Goal: Task Accomplishment & Management: Use online tool/utility

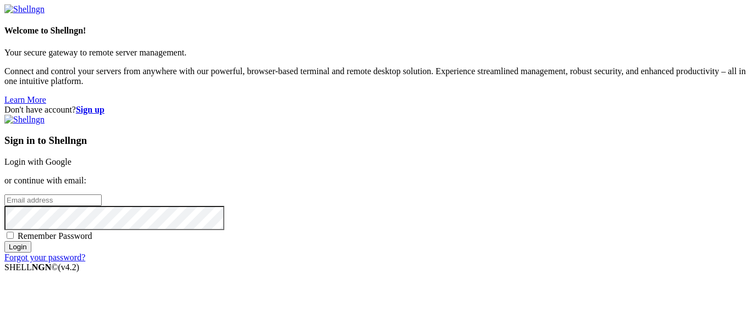
click at [71, 157] on link "Login with Google" at bounding box center [37, 161] width 67 height 9
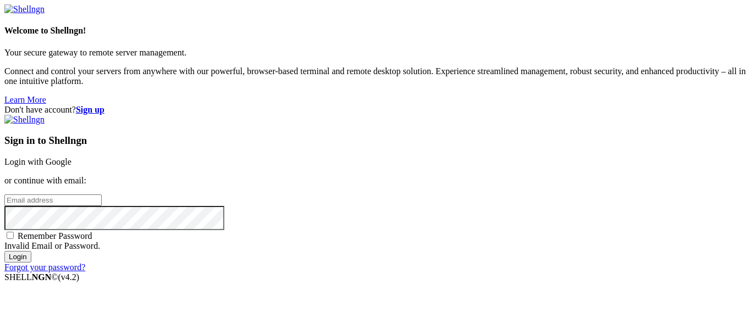
click at [446, 121] on div "Sign in to Shellngn Login with Google or continue with email: Remember Password…" at bounding box center [375, 194] width 742 height 158
click at [420, 115] on div "Sign in to Shellngn Login with Google or continue with email: Remember Password…" at bounding box center [375, 194] width 742 height 158
click at [71, 157] on link "Login with Google" at bounding box center [37, 161] width 67 height 9
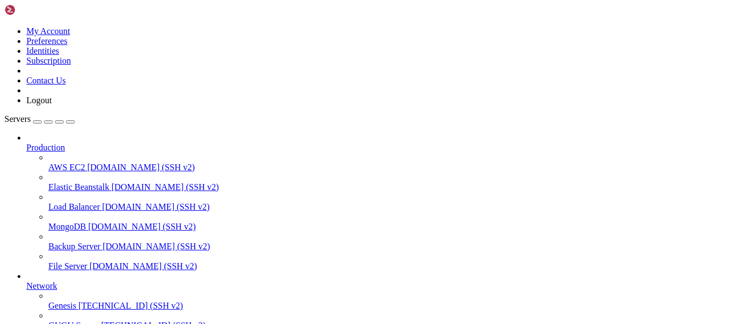
scroll to position [90, 0]
click at [62, 230] on div at bounding box center [375, 162] width 751 height 324
click at [62, 321] on link "GUGU Server [TECHNICAL_ID] (SSH v2)" at bounding box center [397, 326] width 698 height 10
click at [79, 301] on span "[TECHNICAL_ID] (SSH v2)" at bounding box center [131, 305] width 104 height 9
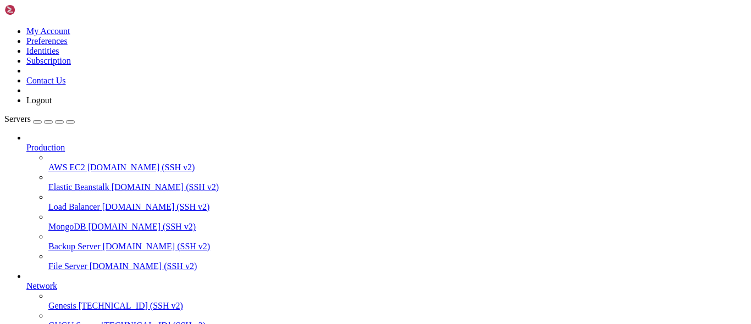
scroll to position [0, 0]
drag, startPoint x: 75, startPoint y: 688, endPoint x: 10, endPoint y: 601, distance: 108.4
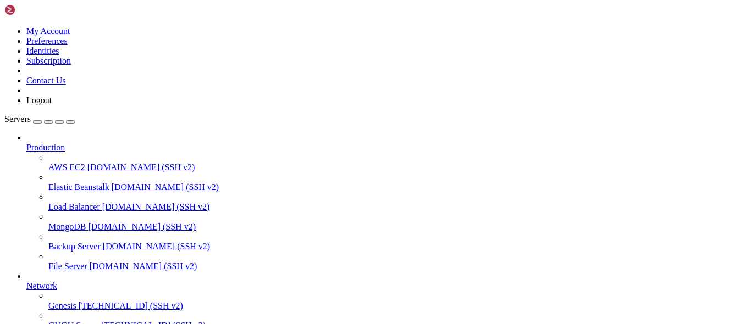
drag, startPoint x: 119, startPoint y: 688, endPoint x: 52, endPoint y: 687, distance: 67.1
drag, startPoint x: 42, startPoint y: 690, endPoint x: 327, endPoint y: 692, distance: 285.4
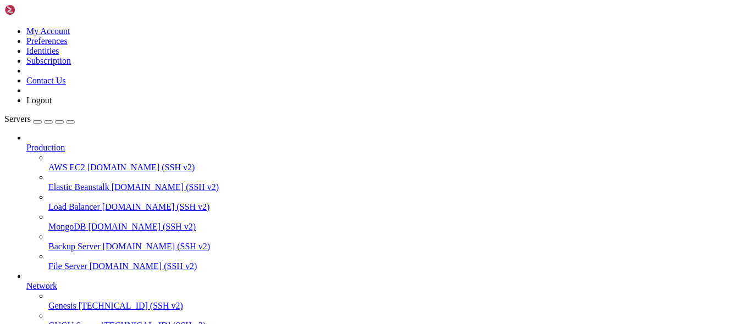
copy x-row "git clone [EMAIL_ADDRESS][DOMAIN_NAME]:Gabriel3002-maker/odoo17-genesis.git"
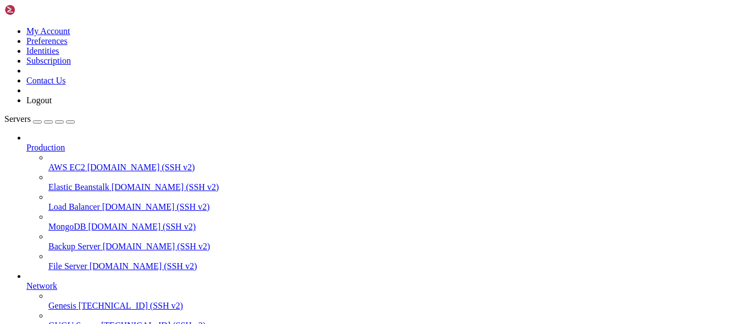
drag, startPoint x: 146, startPoint y: 726, endPoint x: 95, endPoint y: 710, distance: 53.0
drag, startPoint x: 184, startPoint y: 714, endPoint x: 130, endPoint y: 705, distance: 54.1
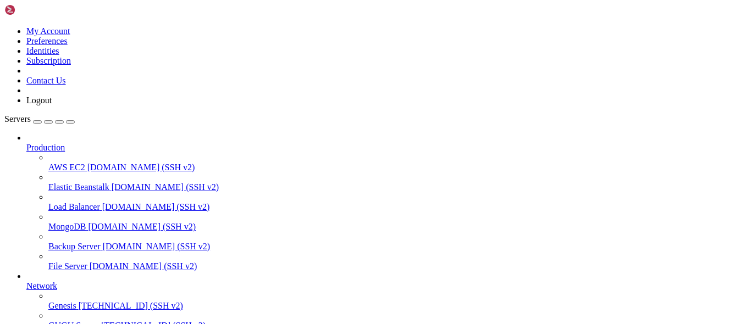
scroll to position [1524, 0]
drag, startPoint x: 176, startPoint y: 659, endPoint x: 189, endPoint y: 827, distance: 168.2
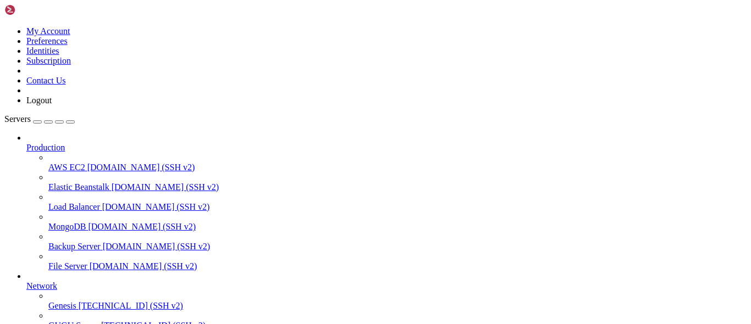
drag, startPoint x: 173, startPoint y: 674, endPoint x: 128, endPoint y: 672, distance: 45.7
drag, startPoint x: 387, startPoint y: 623, endPoint x: 372, endPoint y: 623, distance: 15.4
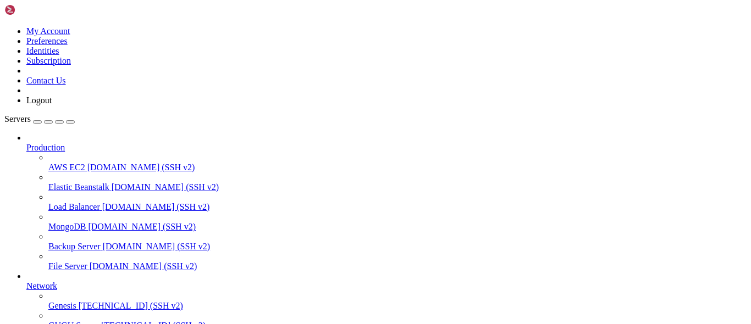
drag, startPoint x: 152, startPoint y: 626, endPoint x: 140, endPoint y: 677, distance: 52.5
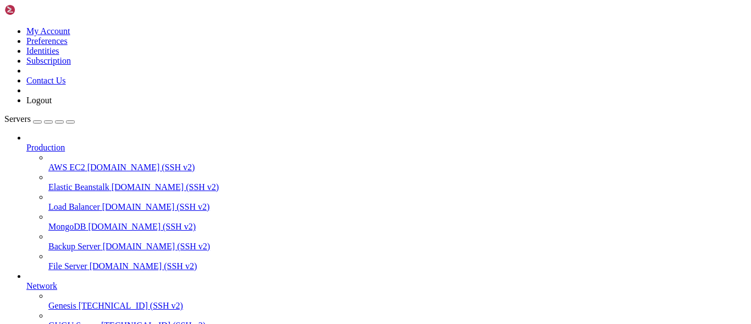
drag, startPoint x: 157, startPoint y: 705, endPoint x: 137, endPoint y: 701, distance: 20.8
drag, startPoint x: 318, startPoint y: 767, endPoint x: 8, endPoint y: 613, distance: 346.2
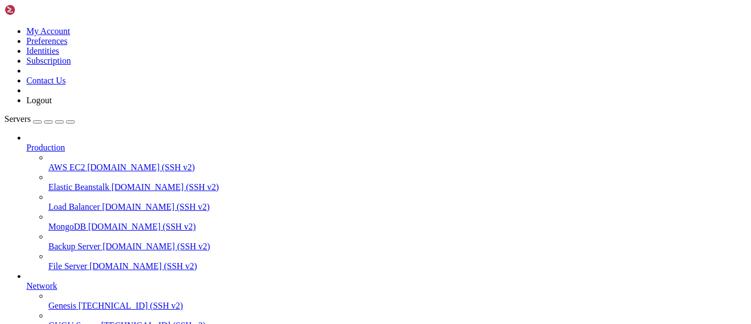
copy div "root@ubuntu:/repo_rama_nova_santana# git branch -r origin/ALFA-LATINO-EVENTOS o…"
drag, startPoint x: 352, startPoint y: 632, endPoint x: 175, endPoint y: 691, distance: 186.7
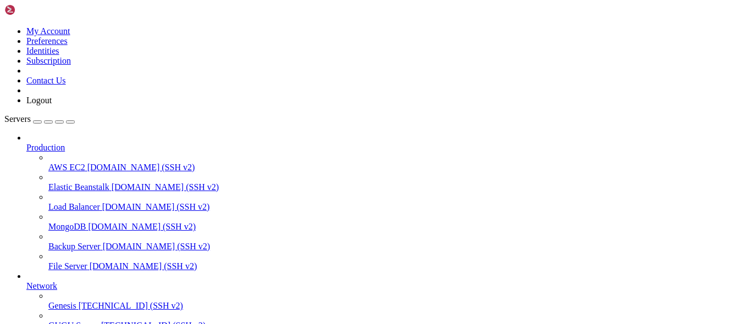
scroll to position [139, 0]
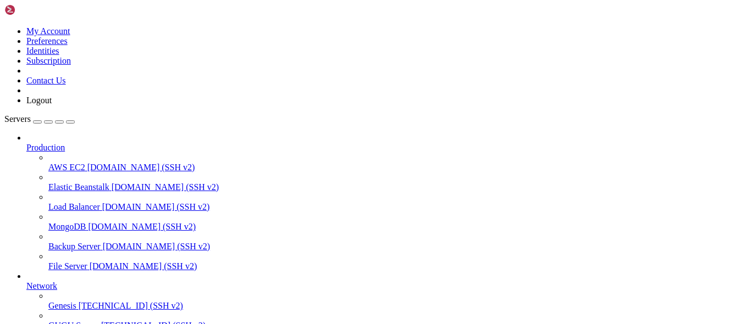
drag, startPoint x: 143, startPoint y: 629, endPoint x: 134, endPoint y: 641, distance: 15.3
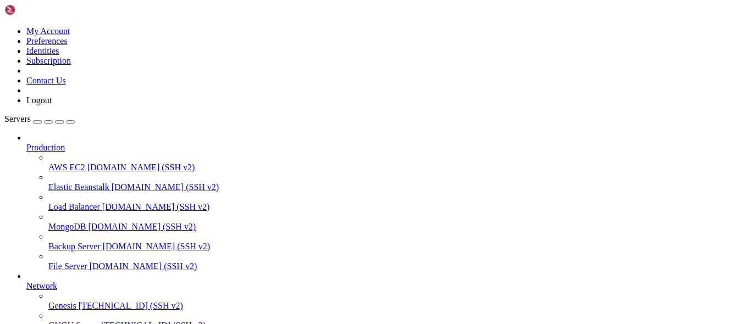
scroll to position [0, 0]
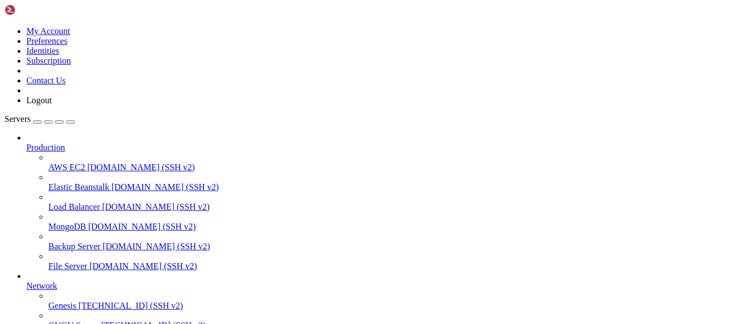
drag, startPoint x: 178, startPoint y: 692, endPoint x: 147, endPoint y: 712, distance: 37.4
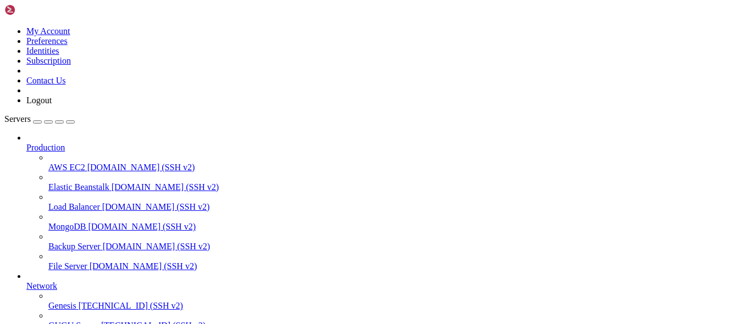
scroll to position [99, 0]
drag, startPoint x: 139, startPoint y: 689, endPoint x: 70, endPoint y: 705, distance: 70.0
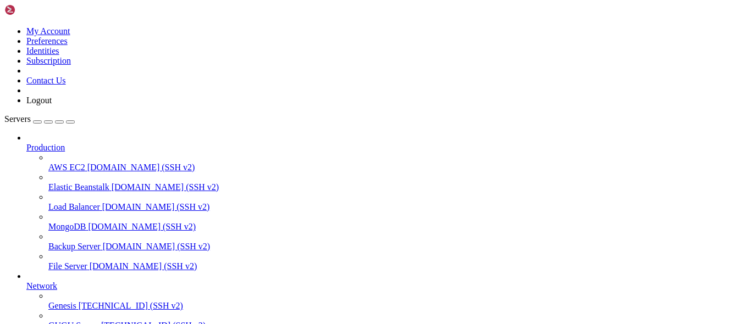
drag, startPoint x: 245, startPoint y: 641, endPoint x: 203, endPoint y: 659, distance: 45.6
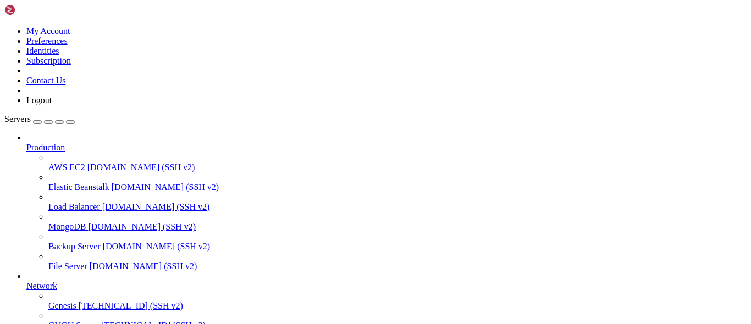
drag, startPoint x: 233, startPoint y: 689, endPoint x: 178, endPoint y: 697, distance: 55.6
drag, startPoint x: 174, startPoint y: 705, endPoint x: 150, endPoint y: 704, distance: 23.6
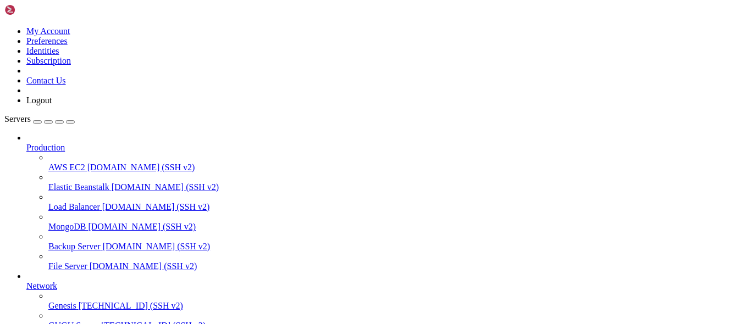
click at [62, 321] on span "GUGU Server" at bounding box center [73, 325] width 51 height 9
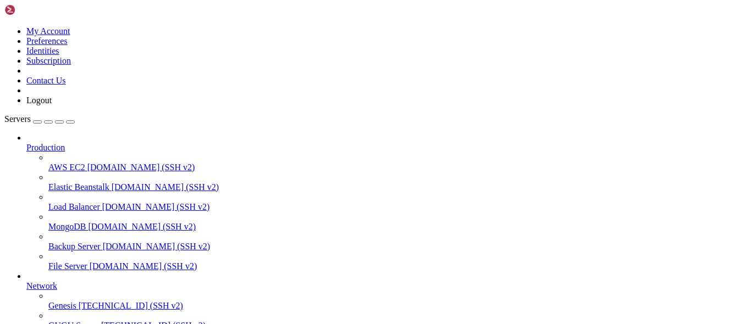
drag, startPoint x: 8, startPoint y: 865, endPoint x: 20, endPoint y: 933, distance: 68.7
drag, startPoint x: 16, startPoint y: 965, endPoint x: 8, endPoint y: 881, distance: 84.6
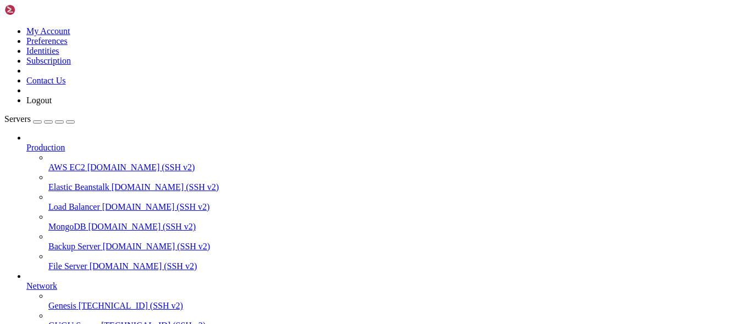
drag, startPoint x: 8, startPoint y: 882, endPoint x: 22, endPoint y: 910, distance: 31.0
drag, startPoint x: 16, startPoint y: 962, endPoint x: 9, endPoint y: 865, distance: 96.5
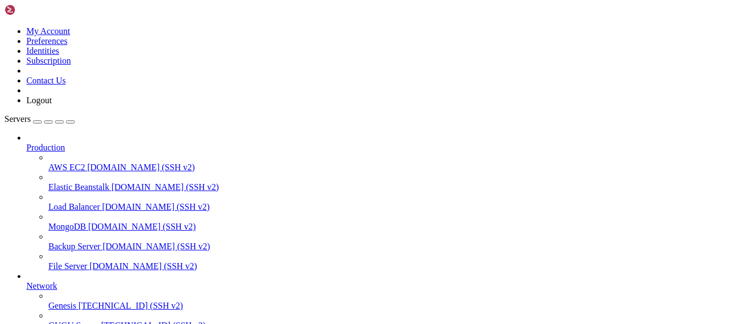
drag, startPoint x: 10, startPoint y: 864, endPoint x: 19, endPoint y: 964, distance: 100.4
copy div "server { root /var/www/html; server_name [DOMAIN_NAME]; location / { proxy_pass…"
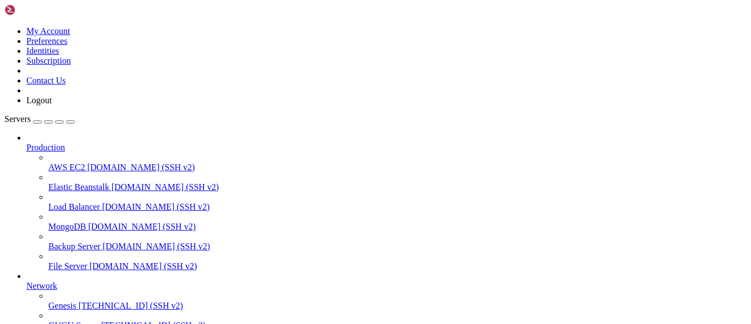
scroll to position [515, 0]
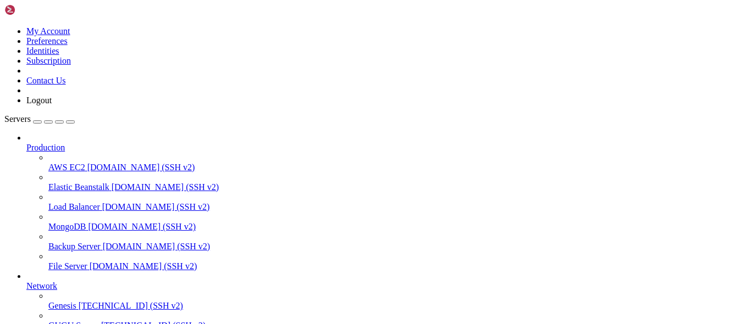
drag, startPoint x: 332, startPoint y: 687, endPoint x: 282, endPoint y: 694, distance: 50.1
drag, startPoint x: 161, startPoint y: 694, endPoint x: 115, endPoint y: 684, distance: 46.7
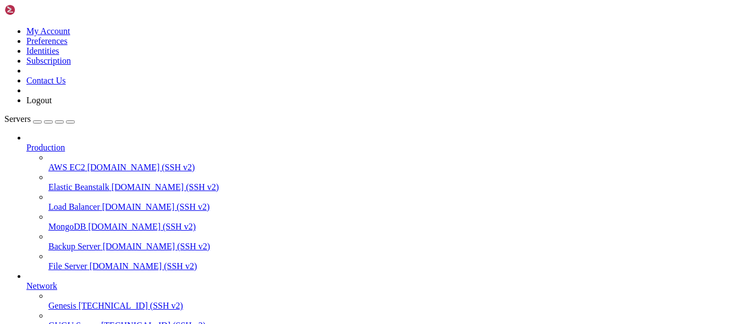
drag, startPoint x: 168, startPoint y: 687, endPoint x: 142, endPoint y: 692, distance: 27.0
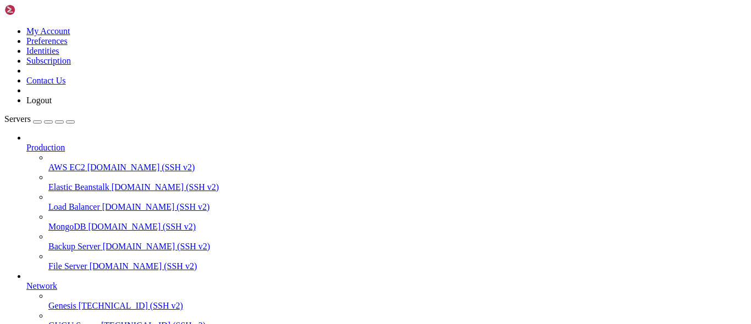
drag, startPoint x: 148, startPoint y: 708, endPoint x: 123, endPoint y: 706, distance: 25.3
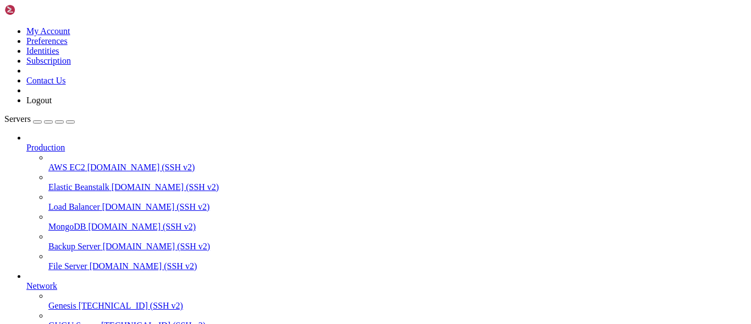
drag, startPoint x: 229, startPoint y: 654, endPoint x: 27, endPoint y: 611, distance: 206.2
copy div "root@ubuntu:/etc/nginx/sites-available# ls [DOMAIN_NAME] [DOMAIN_NAME] [DOMAIN_…"
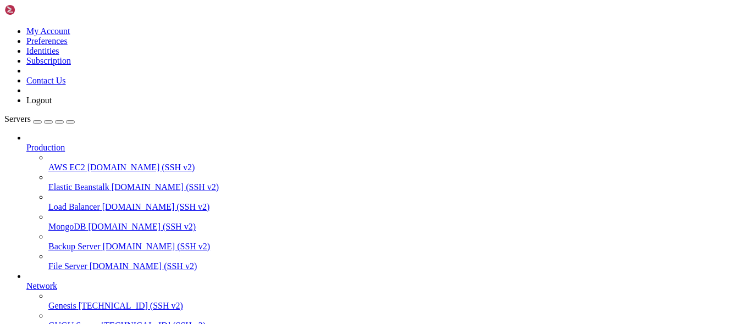
scroll to position [172, 0]
